Goal: Manage account settings

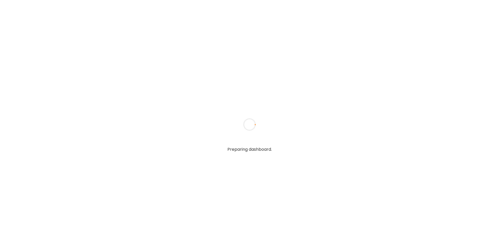
type textarea "**********"
type input "**********"
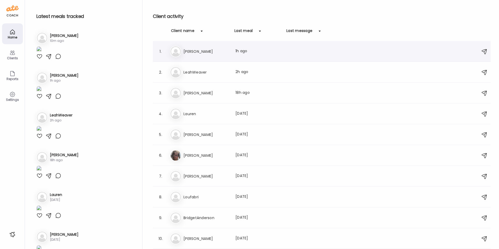
click at [202, 55] on div "Ke [PERSON_NAME] Last meal: 1h ago" at bounding box center [322, 51] width 305 height 11
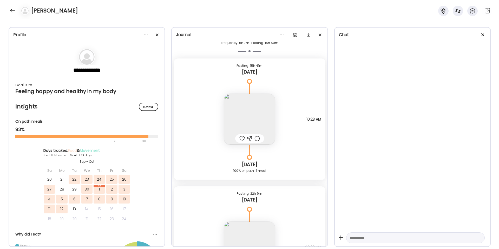
scroll to position [4267, 0]
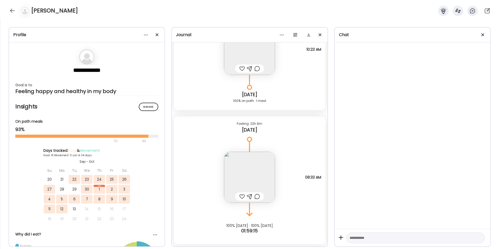
click at [262, 180] on img at bounding box center [249, 177] width 51 height 51
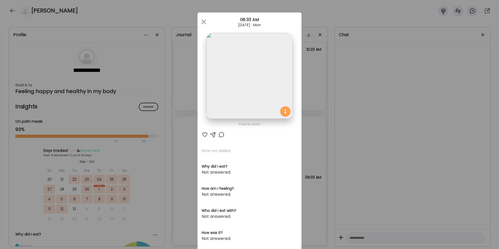
click at [252, 55] on img at bounding box center [250, 76] width 86 height 86
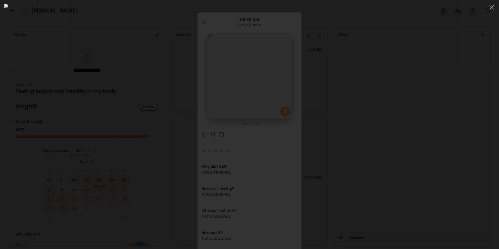
click at [388, 74] on div at bounding box center [249, 124] width 491 height 241
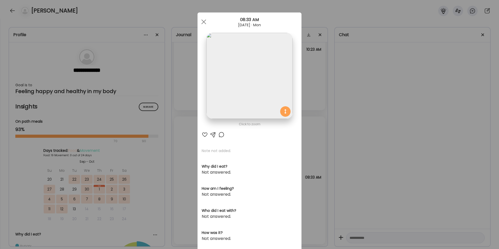
click at [321, 98] on div "Ate Coach Dashboard Wahoo! It’s official Take a moment to set up your Coach Pro…" at bounding box center [249, 124] width 499 height 249
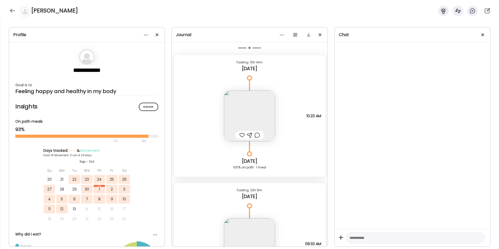
scroll to position [4196, 0]
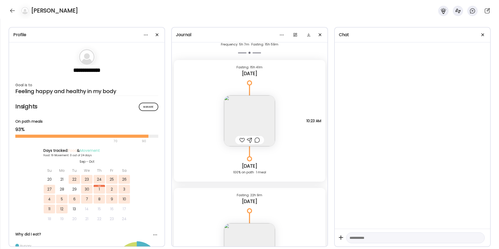
click at [238, 119] on img at bounding box center [249, 120] width 51 height 51
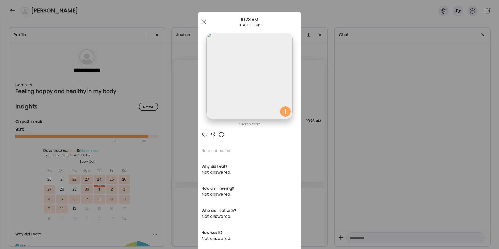
click at [252, 82] on img at bounding box center [250, 76] width 86 height 86
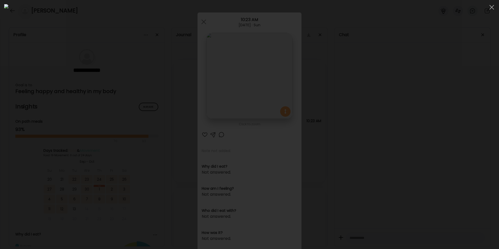
click at [392, 75] on div at bounding box center [249, 124] width 491 height 241
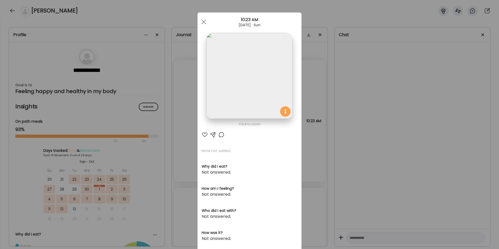
click at [320, 78] on div "Ate Coach Dashboard Wahoo! It’s official Take a moment to set up your Coach Pro…" at bounding box center [249, 124] width 499 height 249
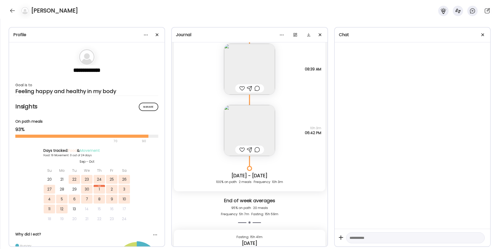
scroll to position [4023, 0]
click at [251, 119] on img at bounding box center [249, 133] width 51 height 51
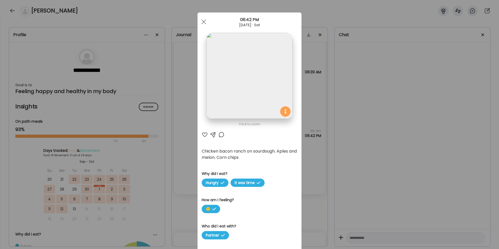
click at [268, 104] on img at bounding box center [250, 76] width 86 height 86
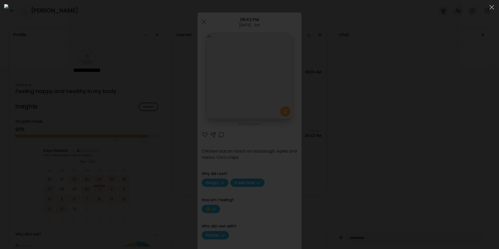
click at [393, 104] on div at bounding box center [249, 124] width 491 height 241
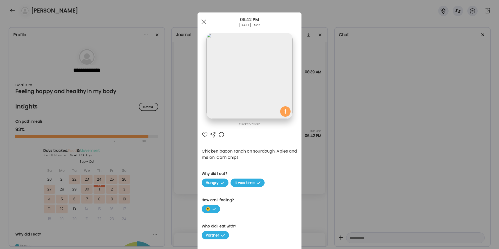
click at [340, 113] on div "Ate Coach Dashboard Wahoo! It’s official Take a moment to set up your Coach Pro…" at bounding box center [249, 124] width 499 height 249
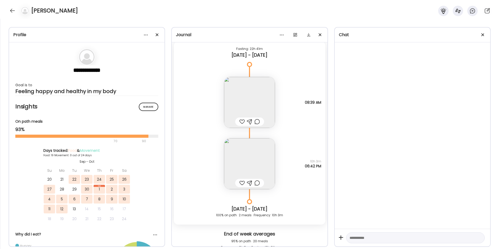
scroll to position [3977, 0]
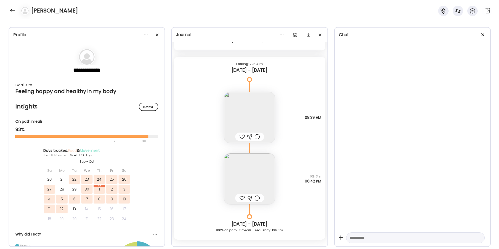
click at [254, 120] on img at bounding box center [249, 117] width 51 height 51
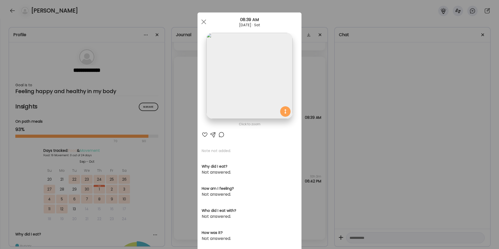
click at [255, 102] on img at bounding box center [250, 76] width 86 height 86
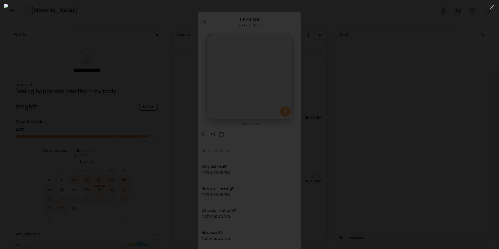
click at [424, 102] on div at bounding box center [249, 124] width 491 height 241
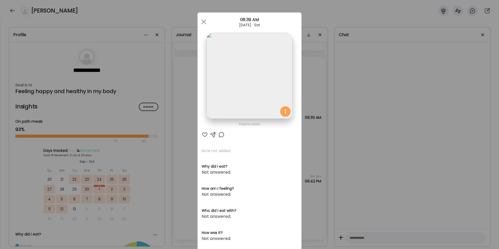
click at [316, 93] on div "Ate Coach Dashboard Wahoo! It’s official Take a moment to set up your Coach Pro…" at bounding box center [249, 124] width 499 height 249
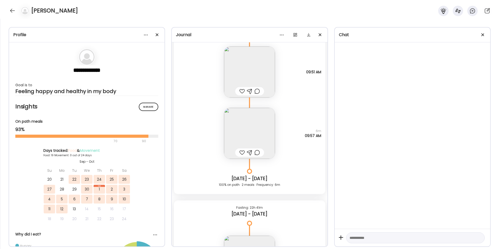
scroll to position [3828, 0]
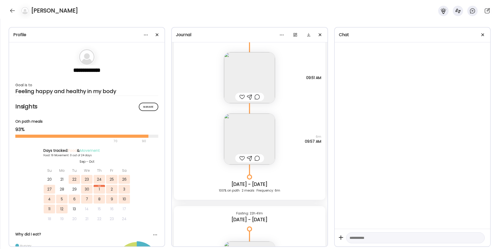
click at [255, 136] on img at bounding box center [249, 139] width 51 height 51
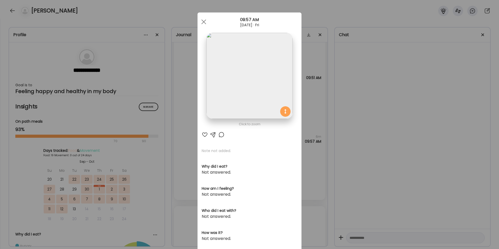
click at [264, 83] on img at bounding box center [250, 76] width 86 height 86
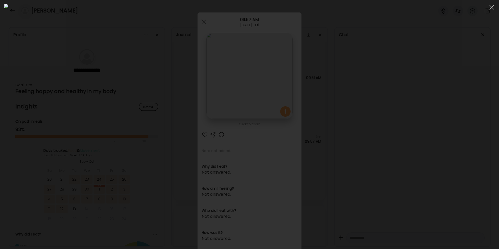
click at [380, 92] on div at bounding box center [249, 124] width 491 height 241
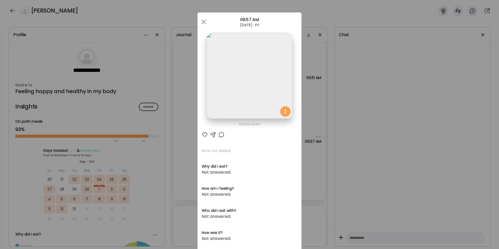
click at [336, 114] on div "Ate Coach Dashboard Wahoo! It’s official Take a moment to set up your Coach Pro…" at bounding box center [249, 124] width 499 height 249
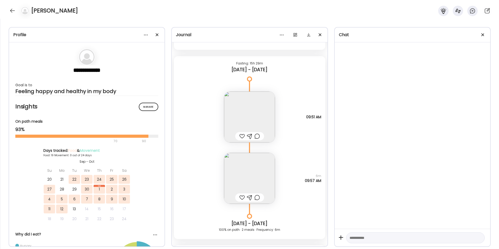
scroll to position [3777, 0]
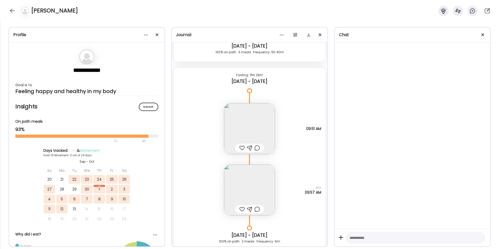
click at [244, 123] on img at bounding box center [249, 128] width 51 height 51
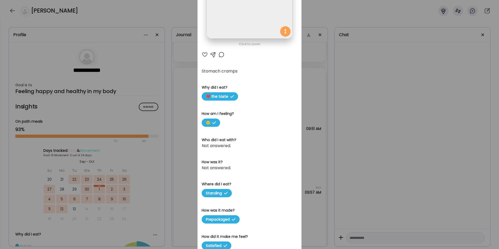
scroll to position [104, 0]
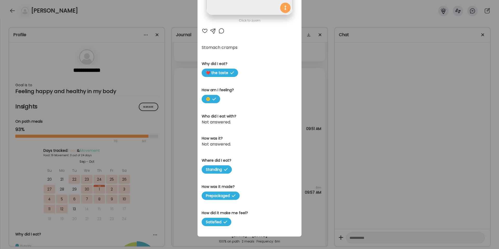
click at [332, 92] on div "Ate Coach Dashboard Wahoo! It’s official Take a moment to set up your Coach Pro…" at bounding box center [249, 124] width 499 height 249
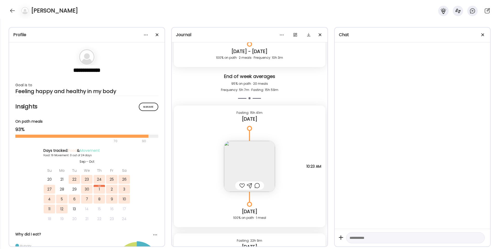
scroll to position [4158, 0]
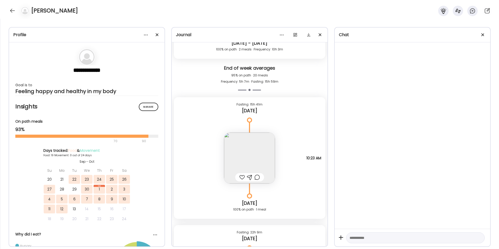
click at [248, 145] on img at bounding box center [249, 158] width 51 height 51
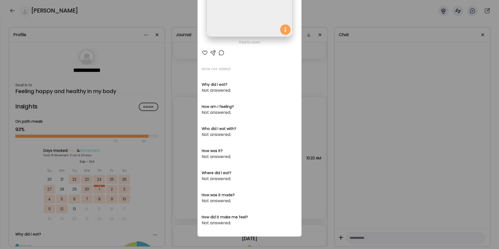
scroll to position [56, 0]
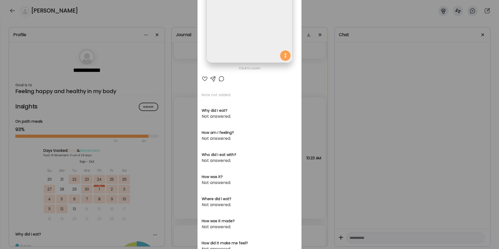
click at [256, 33] on img at bounding box center [250, 20] width 86 height 86
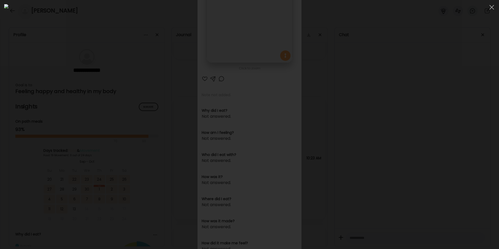
click at [399, 85] on div at bounding box center [249, 124] width 491 height 241
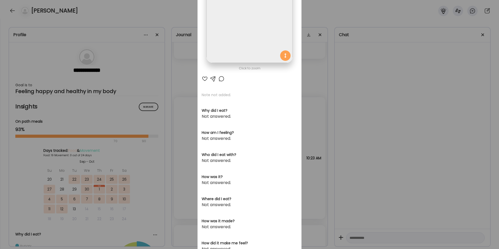
click at [324, 95] on div "Ate Coach Dashboard Wahoo! It’s official Take a moment to set up your Coach Pro…" at bounding box center [249, 124] width 499 height 249
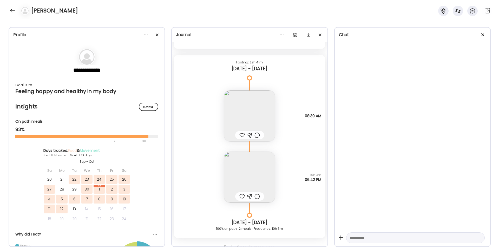
scroll to position [3988, 0]
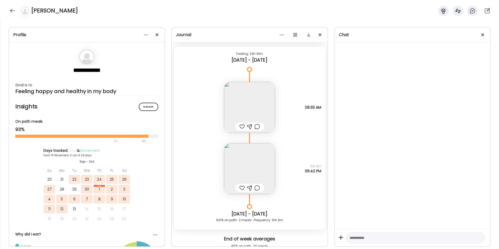
click at [259, 101] on img at bounding box center [249, 107] width 51 height 51
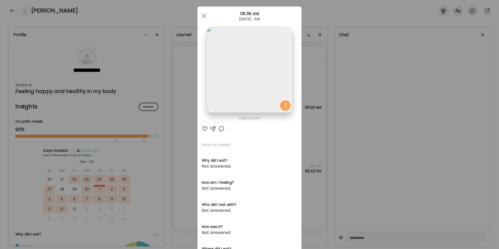
scroll to position [0, 0]
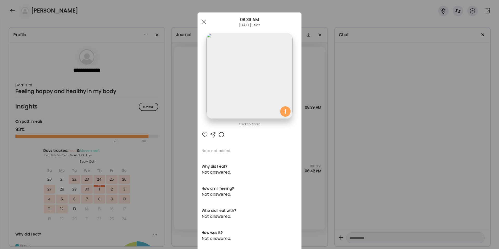
click at [261, 77] on img at bounding box center [250, 76] width 86 height 86
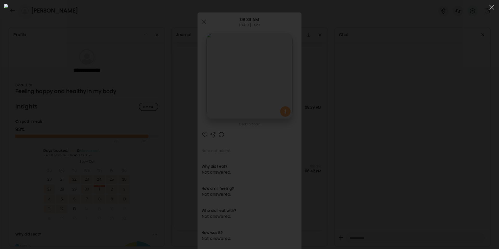
click at [406, 94] on div at bounding box center [249, 124] width 491 height 241
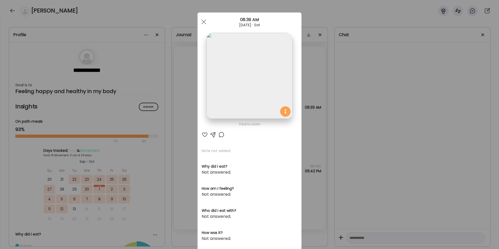
click at [406, 94] on div "Ate Coach Dashboard Wahoo! It’s official Take a moment to set up your Coach Pro…" at bounding box center [249, 124] width 499 height 249
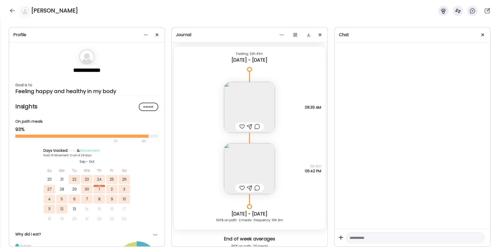
click at [255, 156] on img at bounding box center [249, 168] width 51 height 51
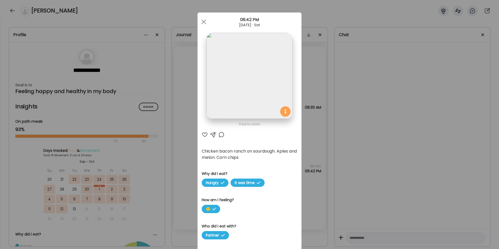
click at [313, 144] on div "Ate Coach Dashboard Wahoo! It’s official Take a moment to set up your Coach Pro…" at bounding box center [249, 124] width 499 height 249
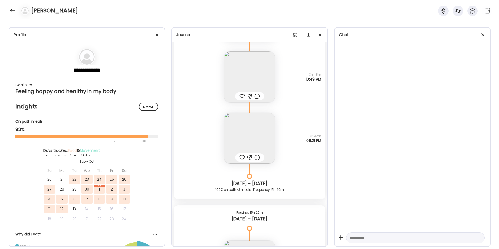
scroll to position [3623, 0]
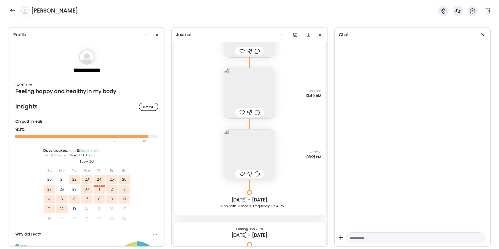
click at [250, 146] on img at bounding box center [249, 154] width 51 height 51
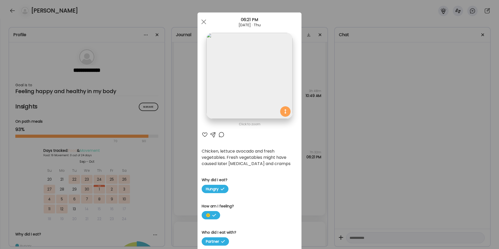
click at [320, 93] on div "Ate Coach Dashboard Wahoo! It’s official Take a moment to set up your Coach Pro…" at bounding box center [249, 124] width 499 height 249
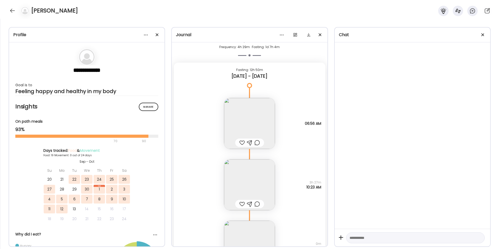
scroll to position [2469, 0]
click at [246, 119] on img at bounding box center [249, 120] width 51 height 51
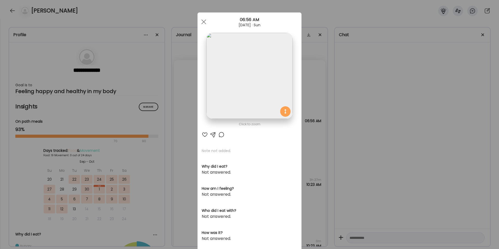
click at [302, 143] on div "Ate Coach Dashboard Wahoo! It’s official Take a moment to set up your Coach Pro…" at bounding box center [249, 124] width 499 height 249
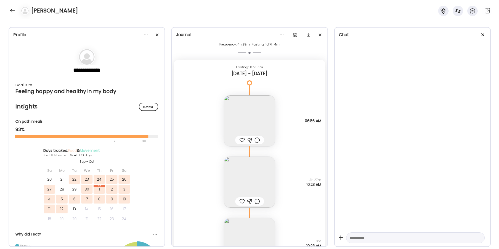
click at [245, 183] on img at bounding box center [249, 182] width 51 height 51
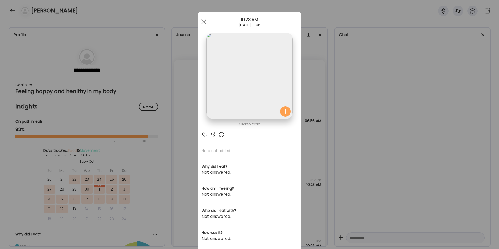
click at [320, 138] on div "Ate Coach Dashboard Wahoo! It’s official Take a moment to set up your Coach Pro…" at bounding box center [249, 124] width 499 height 249
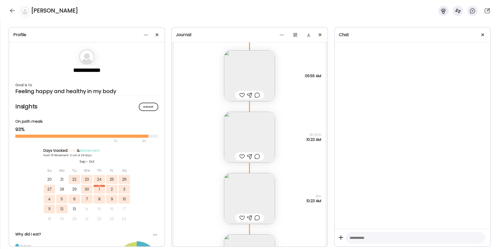
scroll to position [2521, 0]
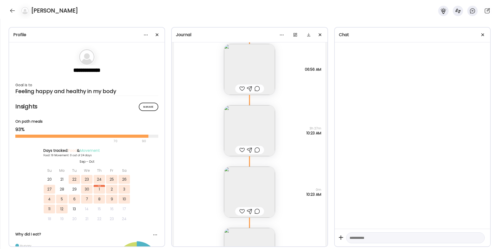
click at [246, 188] on img at bounding box center [249, 192] width 51 height 51
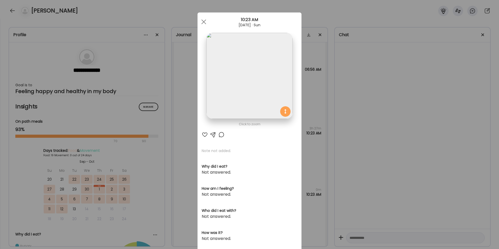
click at [327, 142] on div "Ate Coach Dashboard Wahoo! It’s official Take a moment to set up your Coach Pro…" at bounding box center [249, 124] width 499 height 249
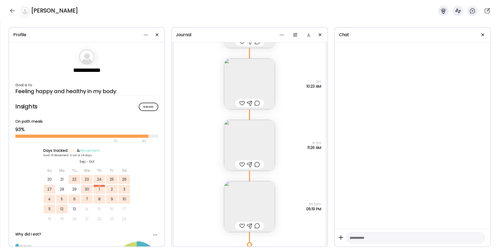
scroll to position [2636, 0]
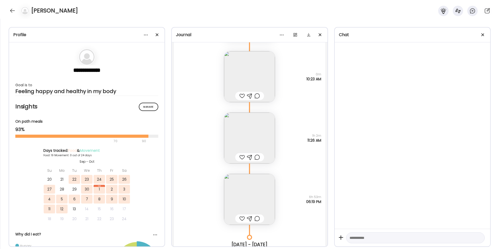
click at [259, 135] on img at bounding box center [249, 138] width 51 height 51
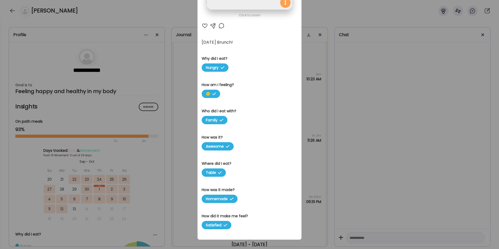
scroll to position [112, 0]
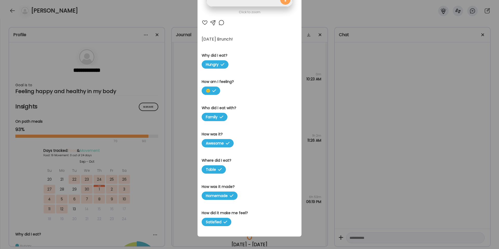
click at [306, 164] on div "Ate Coach Dashboard Wahoo! It’s official Take a moment to set up your Coach Pro…" at bounding box center [249, 124] width 499 height 249
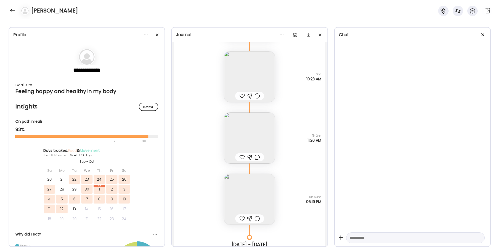
click at [246, 199] on img at bounding box center [249, 199] width 51 height 51
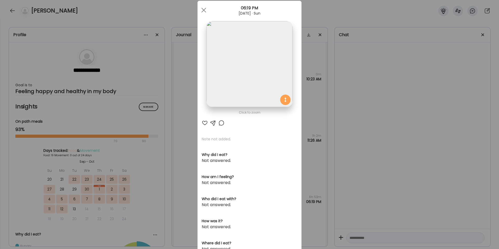
scroll to position [4, 0]
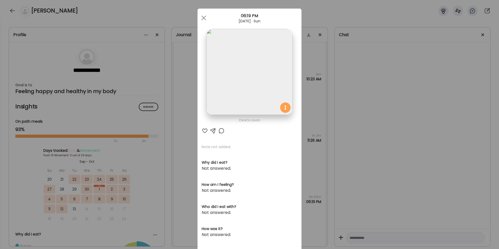
click at [255, 83] on img at bounding box center [250, 72] width 86 height 86
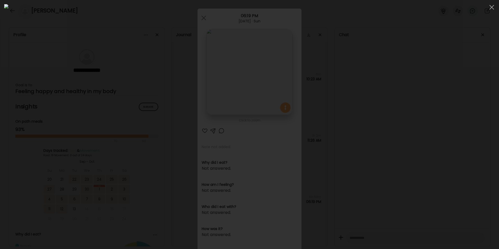
click at [403, 92] on div at bounding box center [249, 124] width 491 height 241
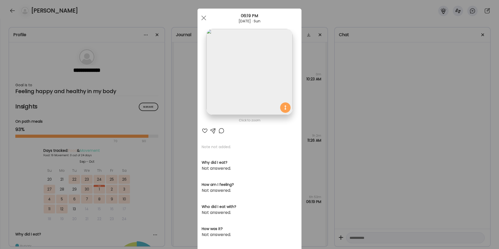
click at [319, 158] on div "Ate Coach Dashboard Wahoo! It’s official Take a moment to set up your Coach Pro…" at bounding box center [249, 124] width 499 height 249
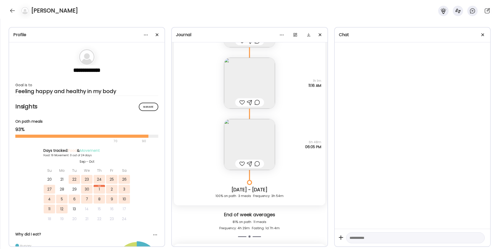
scroll to position [2285, 0]
click at [261, 140] on img at bounding box center [249, 144] width 51 height 51
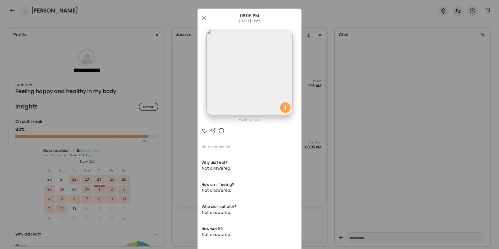
click at [249, 96] on img at bounding box center [250, 72] width 86 height 86
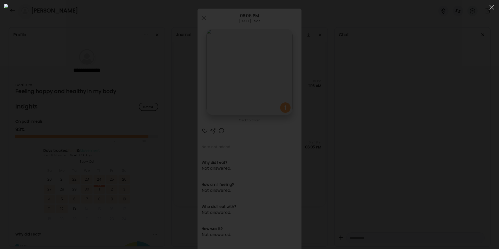
click at [420, 92] on div at bounding box center [249, 124] width 491 height 241
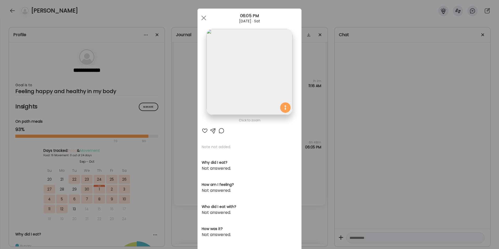
click at [362, 108] on div "Ate Coach Dashboard Wahoo! It’s official Take a moment to set up your Coach Pro…" at bounding box center [249, 124] width 499 height 249
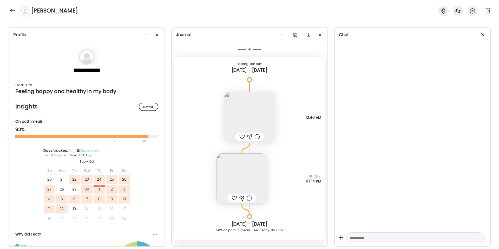
scroll to position [1429, 0]
click at [245, 177] on img at bounding box center [241, 181] width 51 height 51
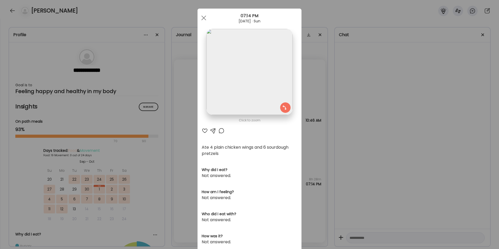
click at [317, 136] on div "Ate Coach Dashboard Wahoo! It’s official Take a moment to set up your Coach Pro…" at bounding box center [249, 124] width 499 height 249
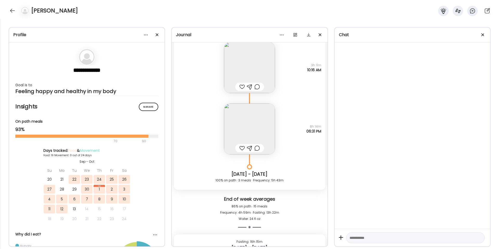
scroll to position [1254, 0]
click at [252, 125] on img at bounding box center [249, 129] width 51 height 51
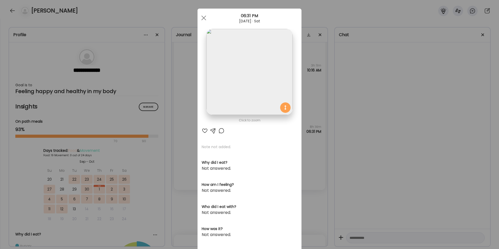
click at [253, 92] on img at bounding box center [250, 72] width 86 height 86
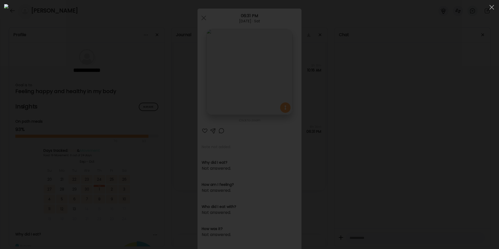
click at [406, 80] on div at bounding box center [249, 124] width 491 height 241
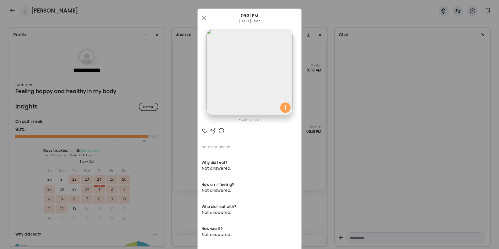
click at [316, 80] on div "Ate Coach Dashboard Wahoo! It’s official Take a moment to set up your Coach Pro…" at bounding box center [249, 124] width 499 height 249
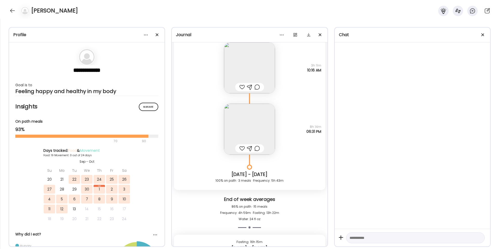
scroll to position [1207, 0]
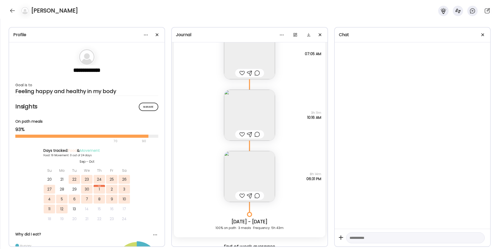
click at [250, 106] on img at bounding box center [249, 115] width 51 height 51
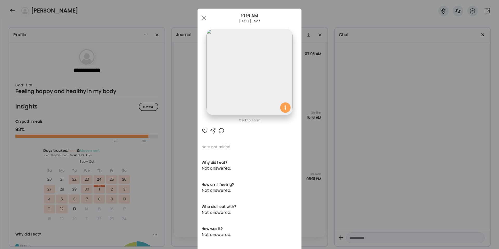
click at [330, 94] on div "Ate Coach Dashboard Wahoo! It’s official Take a moment to set up your Coach Pro…" at bounding box center [249, 124] width 499 height 249
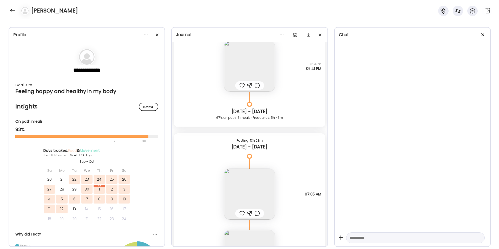
scroll to position [991, 0]
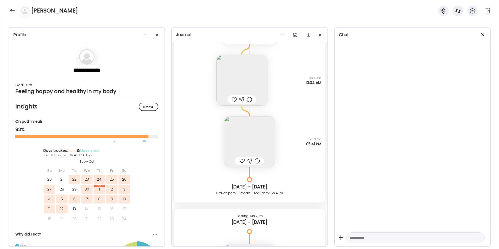
click at [260, 138] on img at bounding box center [249, 141] width 51 height 51
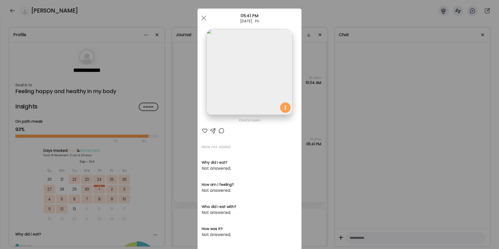
click at [262, 86] on img at bounding box center [250, 72] width 86 height 86
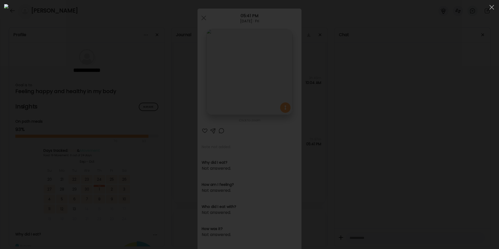
click at [395, 78] on div at bounding box center [249, 124] width 491 height 241
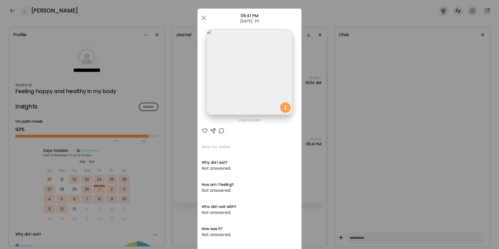
click at [371, 98] on div "Ate Coach Dashboard Wahoo! It’s official Take a moment to set up your Coach Pro…" at bounding box center [249, 124] width 499 height 249
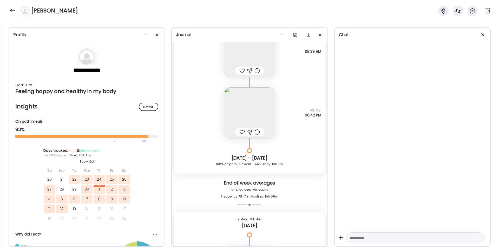
scroll to position [4267, 0]
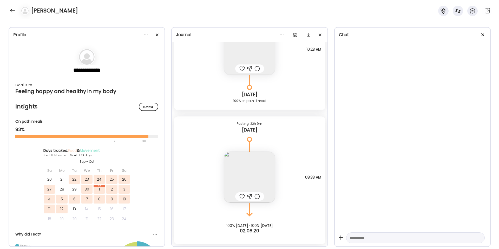
click at [254, 177] on img at bounding box center [249, 177] width 51 height 51
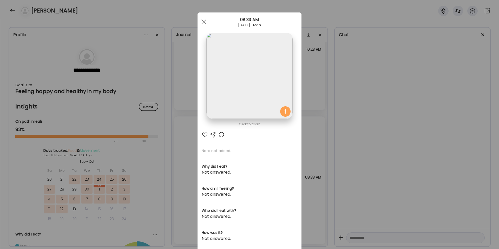
click at [312, 83] on div "Ate Coach Dashboard Wahoo! It’s official Take a moment to set up your Coach Pro…" at bounding box center [249, 124] width 499 height 249
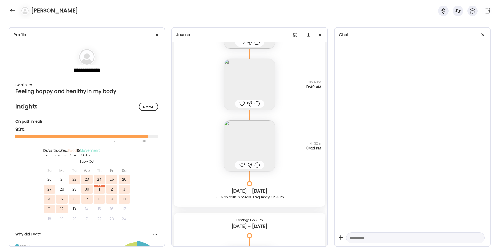
scroll to position [3625, 0]
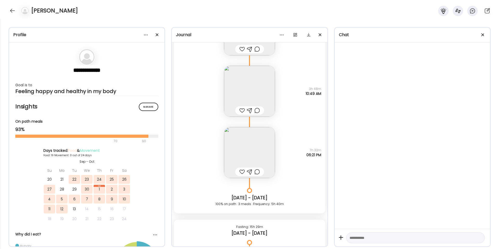
click at [246, 144] on img at bounding box center [249, 152] width 51 height 51
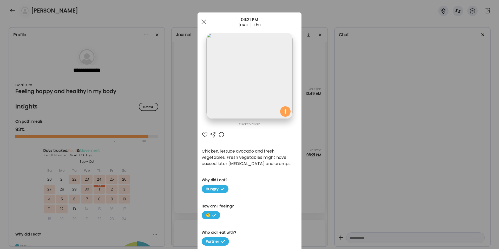
click at [257, 84] on img at bounding box center [250, 76] width 86 height 86
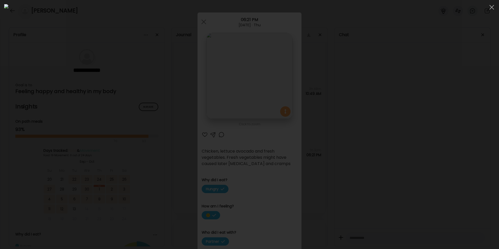
click at [403, 114] on div at bounding box center [249, 124] width 491 height 241
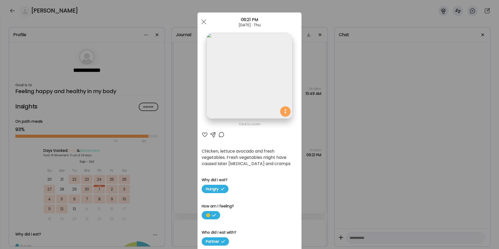
click at [324, 133] on div "Ate Coach Dashboard Wahoo! It’s official Take a moment to set up your Coach Pro…" at bounding box center [249, 124] width 499 height 249
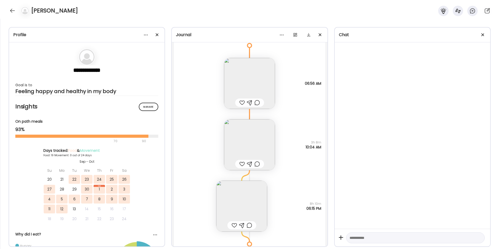
scroll to position [3318, 0]
click at [235, 205] on img at bounding box center [241, 208] width 51 height 51
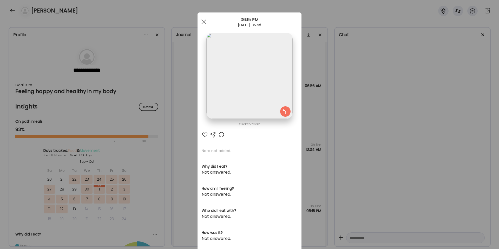
click at [310, 114] on div "Ate Coach Dashboard Wahoo! It’s official Take a moment to set up your Coach Pro…" at bounding box center [249, 124] width 499 height 249
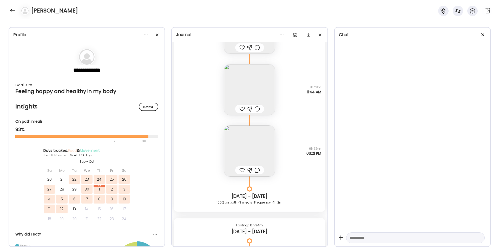
scroll to position [3124, 0]
click at [233, 154] on img at bounding box center [249, 151] width 51 height 51
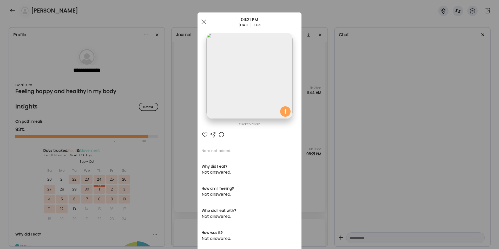
click at [266, 95] on img at bounding box center [250, 76] width 86 height 86
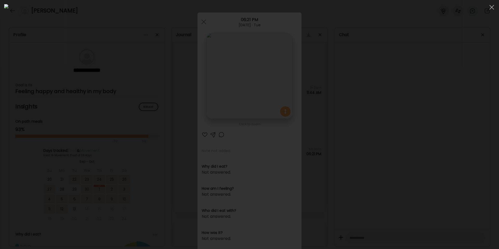
click at [418, 109] on div at bounding box center [249, 124] width 491 height 241
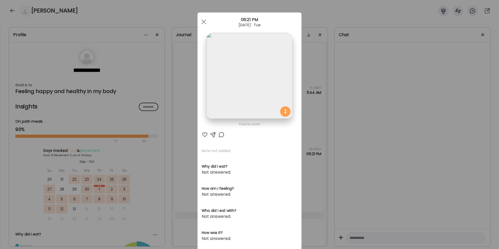
click at [323, 144] on div "Ate Coach Dashboard Wahoo! It’s official Take a moment to set up your Coach Pro…" at bounding box center [249, 124] width 499 height 249
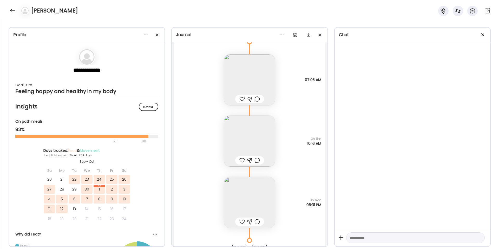
scroll to position [1182, 0]
click at [247, 195] on img at bounding box center [249, 201] width 51 height 51
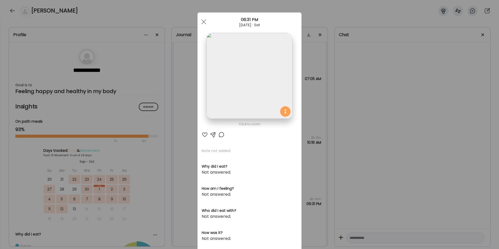
click at [259, 90] on img at bounding box center [250, 76] width 86 height 86
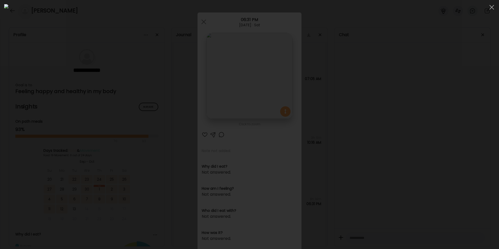
click at [389, 97] on div at bounding box center [249, 124] width 491 height 241
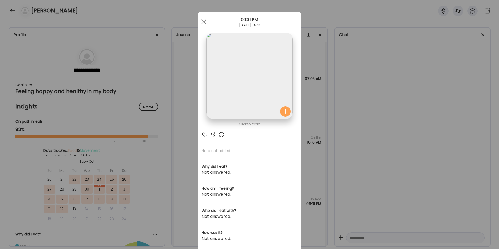
click at [334, 98] on div "Ate Coach Dashboard Wahoo! It’s official Take a moment to set up your Coach Pro…" at bounding box center [249, 124] width 499 height 249
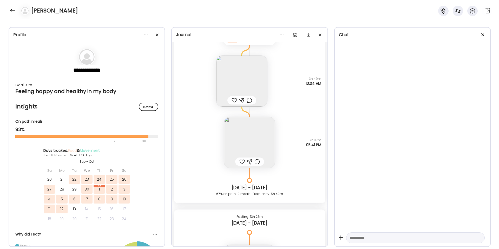
scroll to position [976, 0]
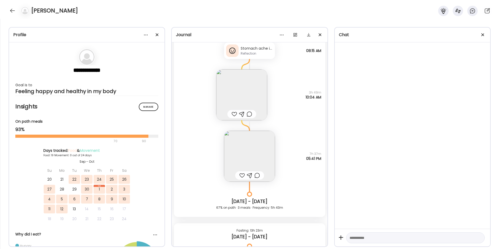
click at [247, 153] on img at bounding box center [249, 156] width 51 height 51
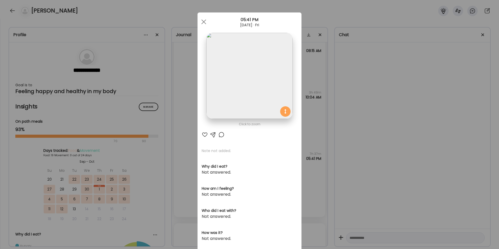
click at [253, 76] on img at bounding box center [250, 76] width 86 height 86
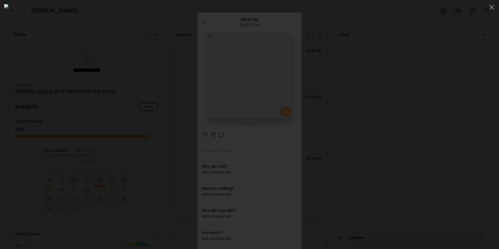
click at [431, 81] on div at bounding box center [249, 124] width 491 height 241
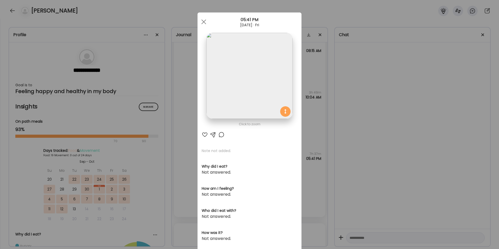
click at [340, 137] on div "Ate Coach Dashboard Wahoo! It’s official Take a moment to set up your Coach Pro…" at bounding box center [249, 124] width 499 height 249
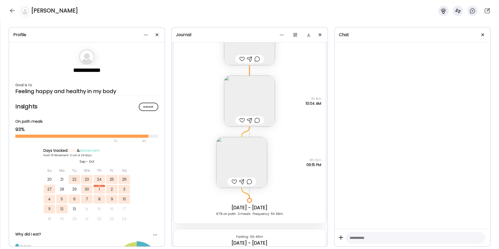
scroll to position [3376, 0]
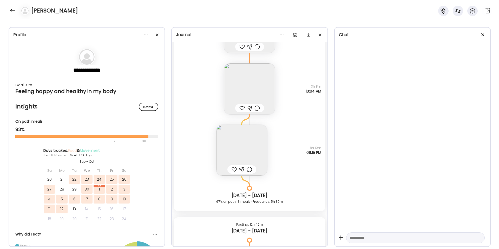
click at [238, 152] on img at bounding box center [241, 150] width 51 height 51
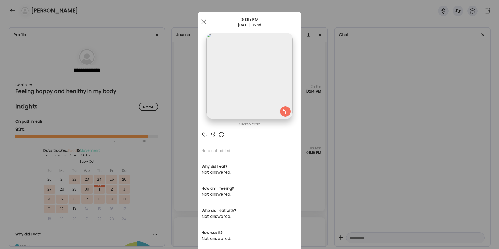
click at [264, 84] on img at bounding box center [250, 76] width 86 height 86
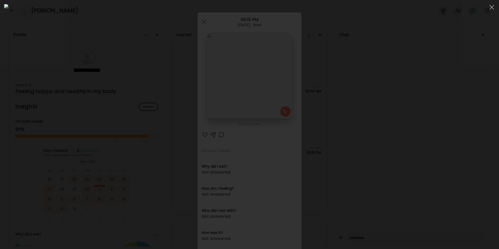
click at [100, 84] on div at bounding box center [249, 124] width 491 height 241
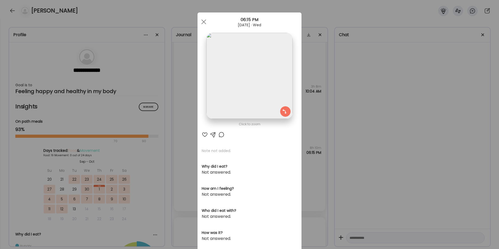
click at [323, 128] on div "Ate Coach Dashboard Wahoo! It’s official Take a moment to set up your Coach Pro…" at bounding box center [249, 124] width 499 height 249
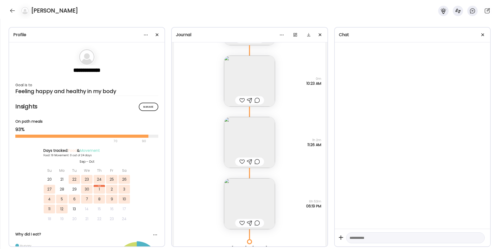
scroll to position [2640, 0]
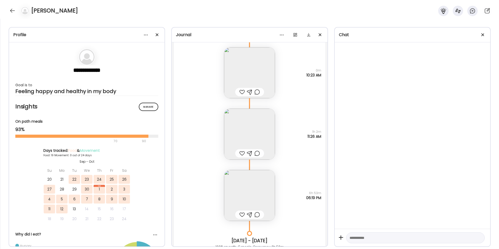
click at [247, 195] on img at bounding box center [249, 195] width 51 height 51
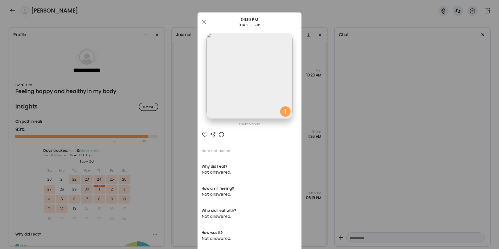
click at [334, 152] on div "Ate Coach Dashboard Wahoo! It’s official Take a moment to set up your Coach Pro…" at bounding box center [249, 124] width 499 height 249
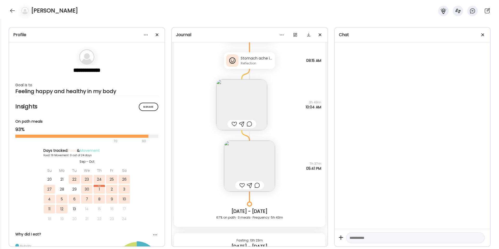
scroll to position [962, 0]
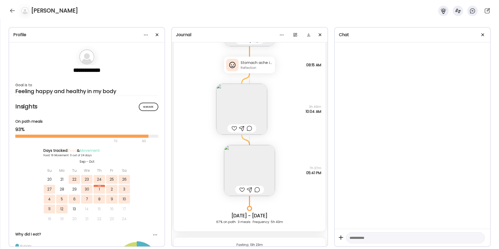
click at [253, 116] on img at bounding box center [241, 109] width 51 height 51
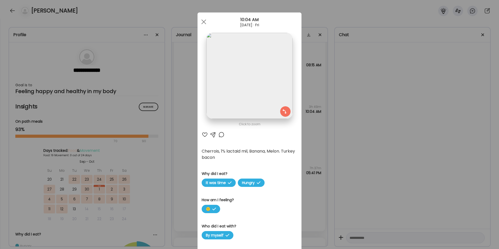
click at [251, 92] on img at bounding box center [250, 76] width 86 height 86
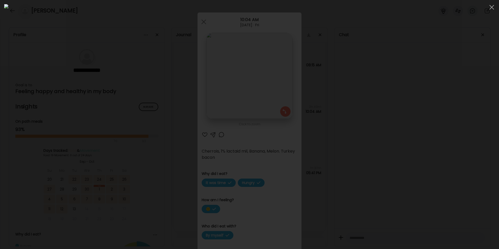
click at [400, 96] on div at bounding box center [249, 124] width 491 height 241
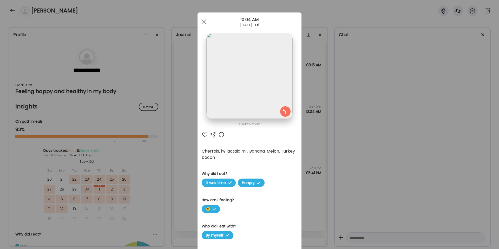
click at [317, 74] on div "Ate Coach Dashboard Wahoo! It’s official Take a moment to set up your Coach Pro…" at bounding box center [249, 124] width 499 height 249
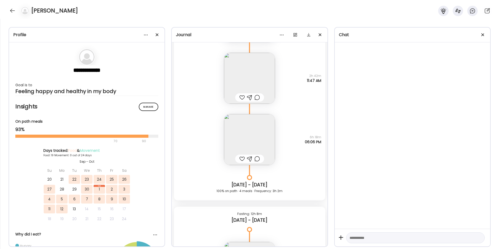
scroll to position [712, 0]
click at [252, 124] on img at bounding box center [249, 142] width 51 height 51
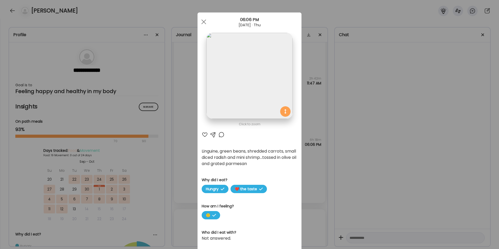
click at [254, 85] on img at bounding box center [250, 76] width 86 height 86
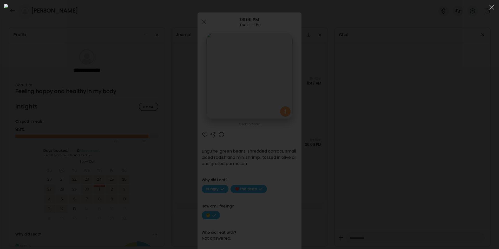
click at [413, 82] on div at bounding box center [249, 124] width 491 height 241
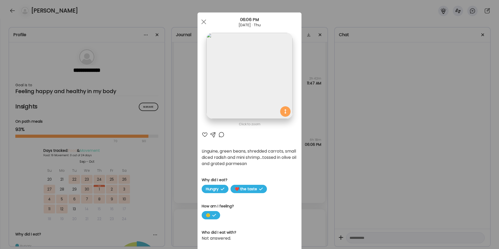
click at [326, 100] on div "Ate Coach Dashboard Wahoo! It’s official Take a moment to set up your Coach Pro…" at bounding box center [249, 124] width 499 height 249
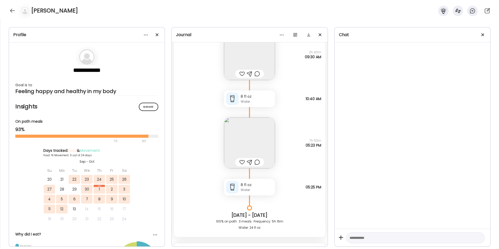
scroll to position [331, 0]
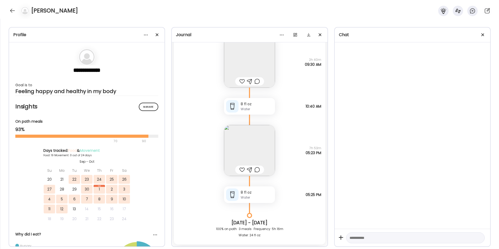
click at [248, 143] on img at bounding box center [249, 150] width 51 height 51
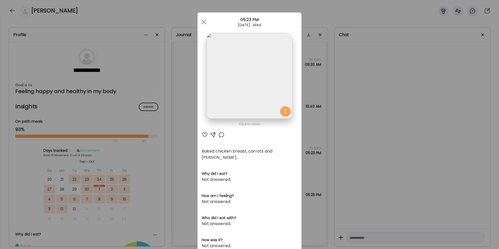
click at [254, 100] on img at bounding box center [250, 76] width 86 height 86
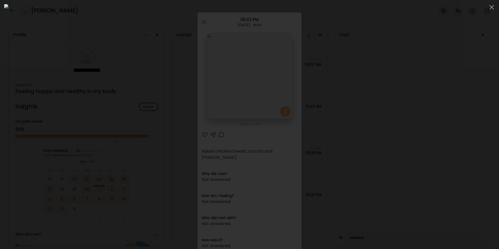
click at [385, 82] on div at bounding box center [249, 124] width 491 height 241
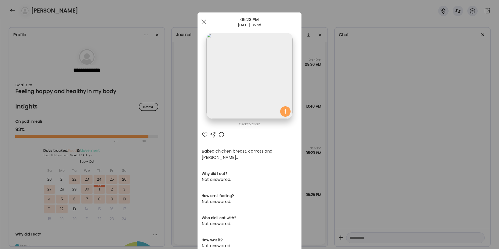
click at [364, 92] on div "Ate Coach Dashboard Wahoo! It’s official Take a moment to set up your Coach Pro…" at bounding box center [249, 124] width 499 height 249
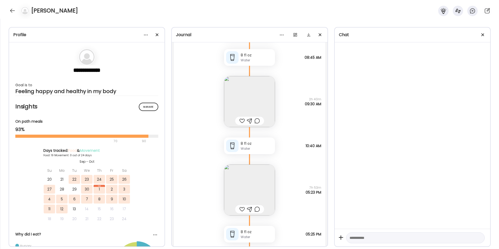
scroll to position [289, 0]
click at [247, 108] on img at bounding box center [249, 105] width 51 height 51
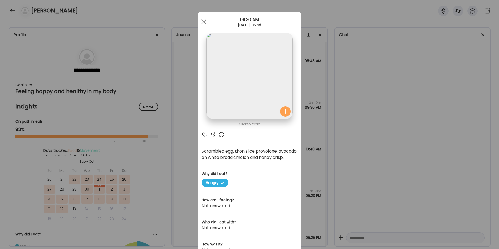
click at [254, 77] on img at bounding box center [250, 76] width 86 height 86
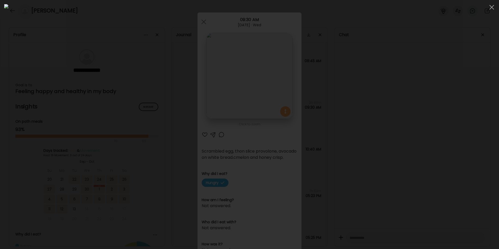
click at [337, 80] on img at bounding box center [249, 124] width 491 height 241
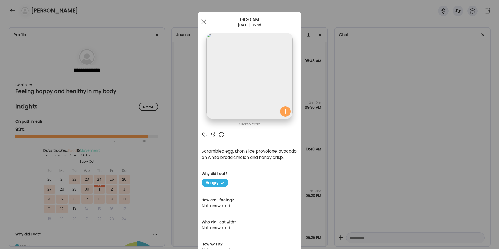
click at [311, 77] on div "Ate Coach Dashboard Wahoo! It’s official Take a moment to set up your Coach Pro…" at bounding box center [249, 124] width 499 height 249
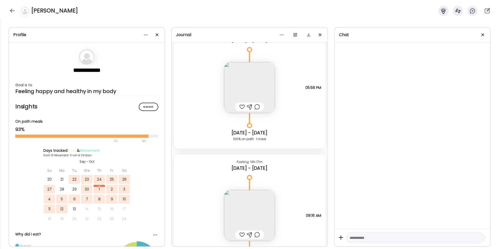
scroll to position [1623, 0]
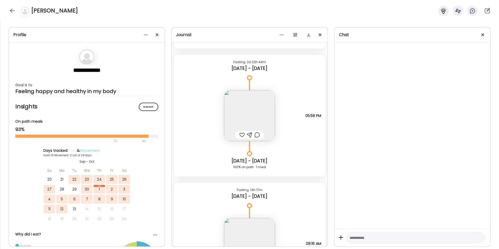
click at [256, 107] on img at bounding box center [249, 115] width 51 height 51
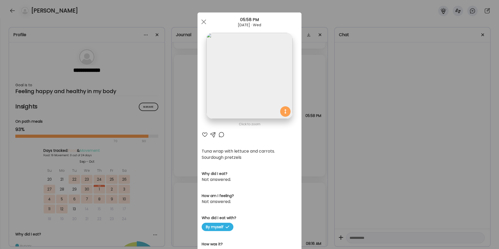
click at [239, 84] on img at bounding box center [250, 76] width 86 height 86
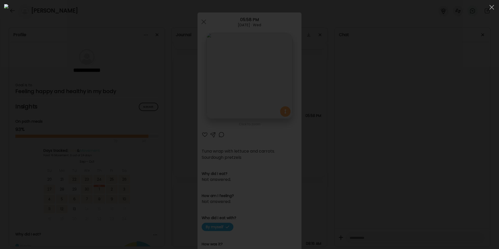
click at [427, 40] on div at bounding box center [249, 124] width 491 height 241
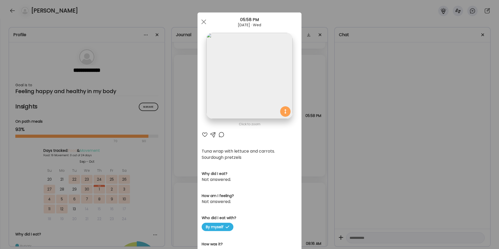
click at [314, 125] on div "Ate Coach Dashboard Wahoo! It’s official Take a moment to set up your Coach Pro…" at bounding box center [249, 124] width 499 height 249
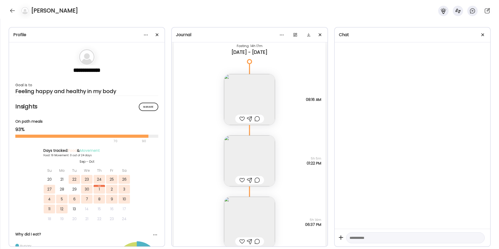
scroll to position [1781, 0]
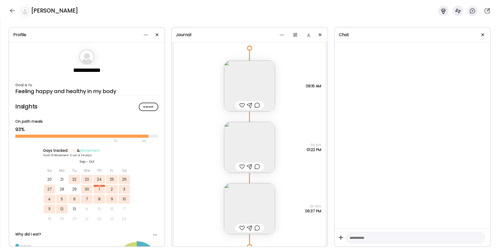
click at [244, 146] on img at bounding box center [249, 147] width 51 height 51
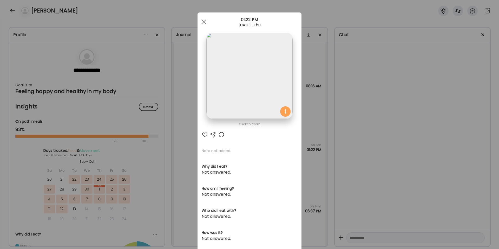
click at [258, 82] on img at bounding box center [250, 76] width 86 height 86
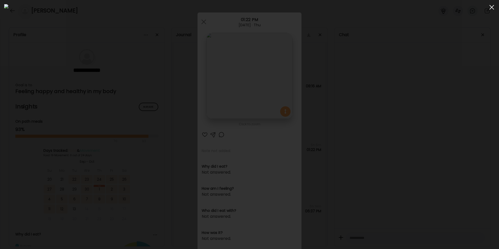
click at [492, 7] on span at bounding box center [492, 7] width 5 height 5
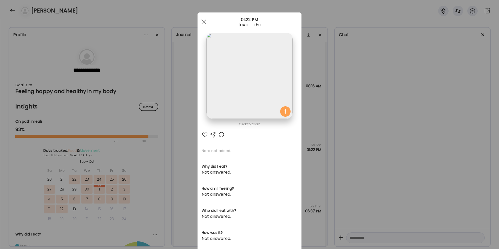
click at [362, 101] on div "Ate Coach Dashboard Wahoo! It’s official Take a moment to set up your Coach Pro…" at bounding box center [249, 124] width 499 height 249
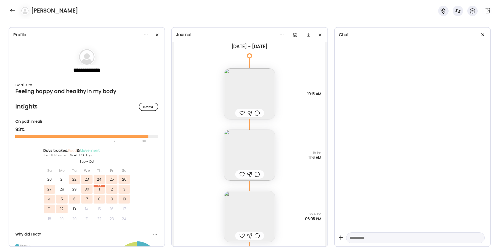
scroll to position [2232, 0]
